Goal: Share content

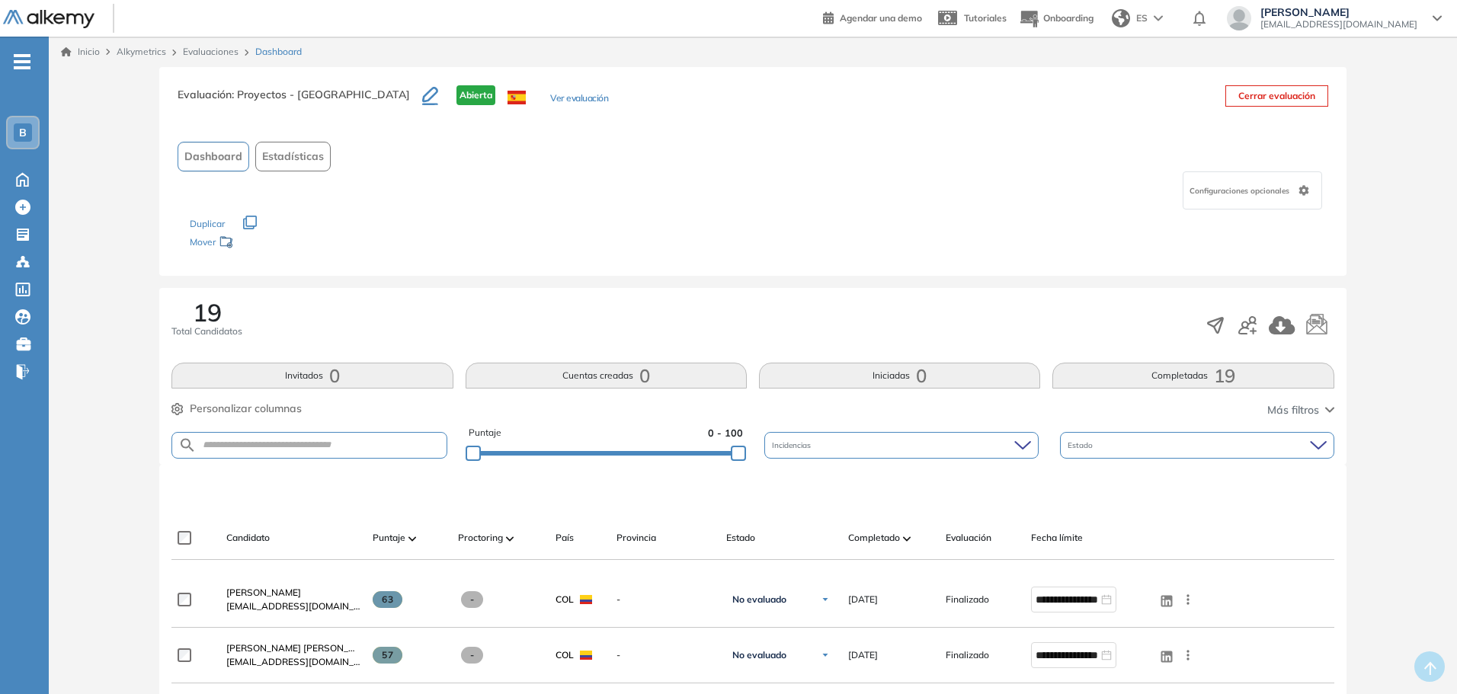
click at [220, 58] on div "Evaluaciones" at bounding box center [213, 52] width 72 height 14
click at [223, 53] on link "Evaluaciones" at bounding box center [211, 51] width 56 height 11
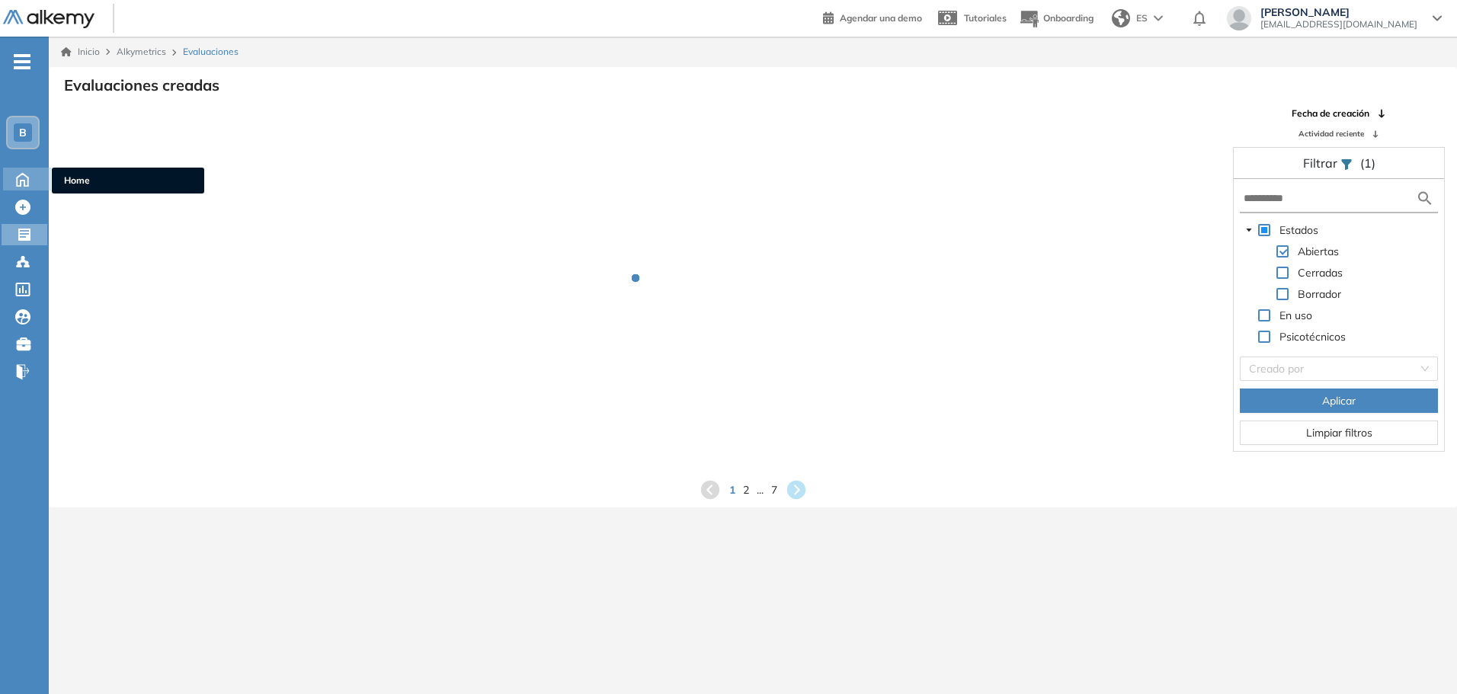
click at [27, 178] on icon at bounding box center [22, 178] width 27 height 18
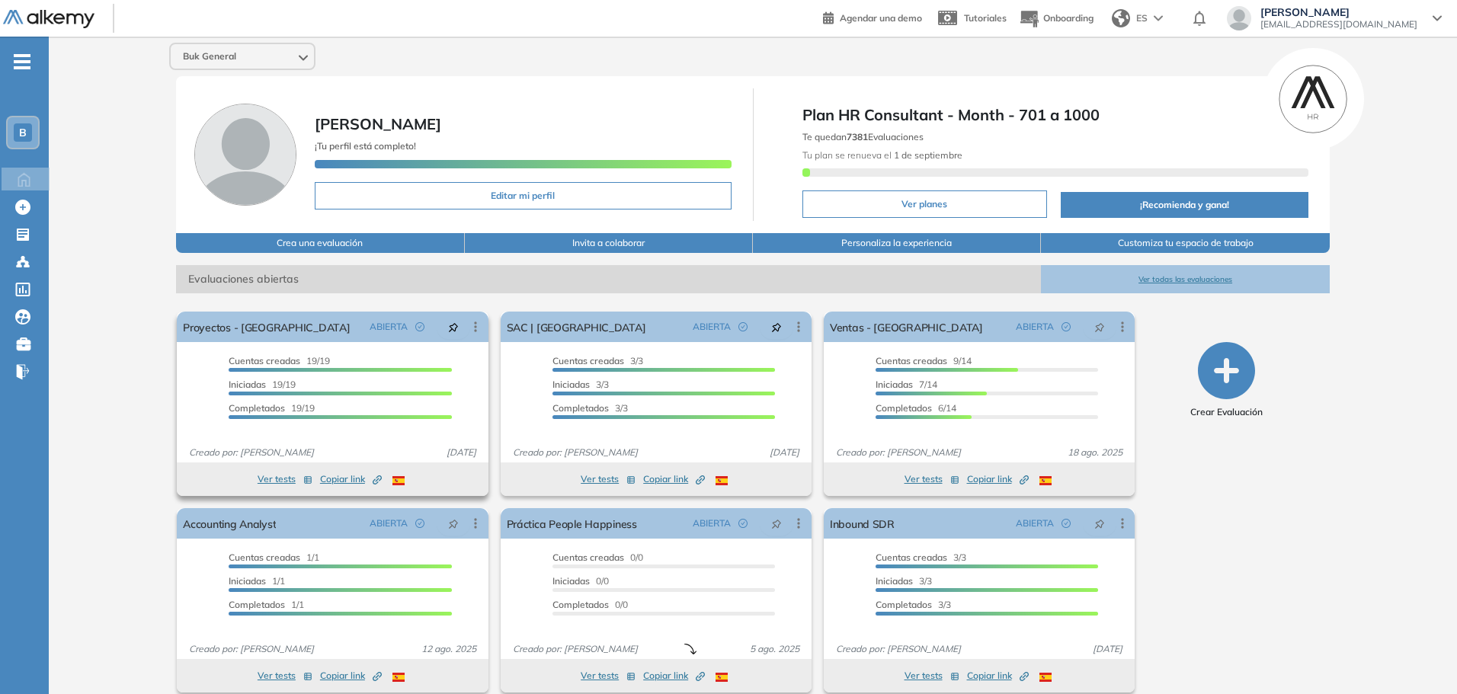
click at [331, 478] on span "Copiar link Created by potrace 1.16, written by [PERSON_NAME] [DATE]-[DATE]" at bounding box center [351, 479] width 62 height 14
click at [653, 476] on span "Copiar link Created by potrace 1.16, written by [PERSON_NAME] [DATE]-[DATE]" at bounding box center [674, 479] width 62 height 14
